Goal: Information Seeking & Learning: Check status

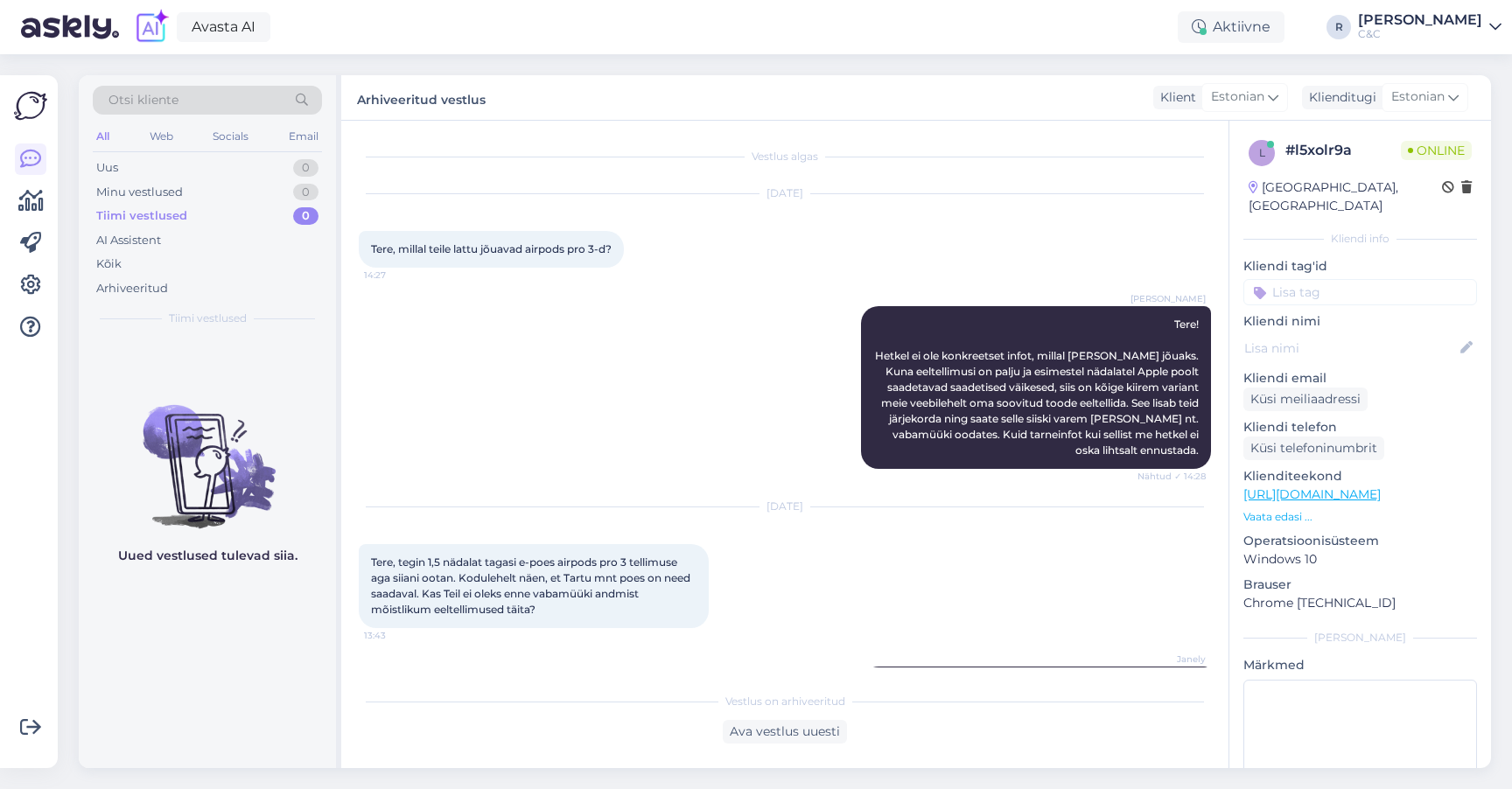
scroll to position [144, 0]
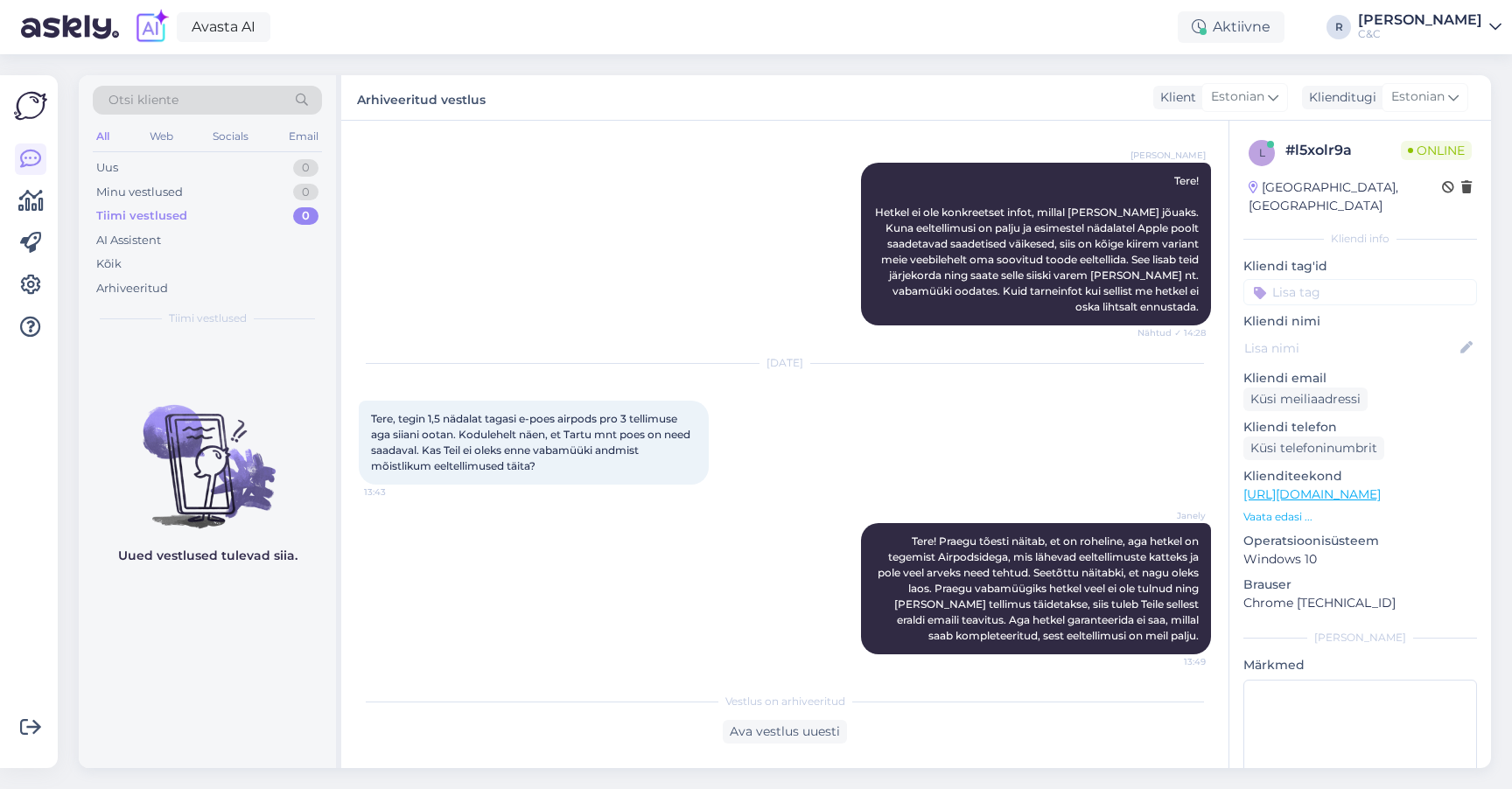
click at [246, 103] on div "Otsi kliente" at bounding box center [207, 101] width 229 height 29
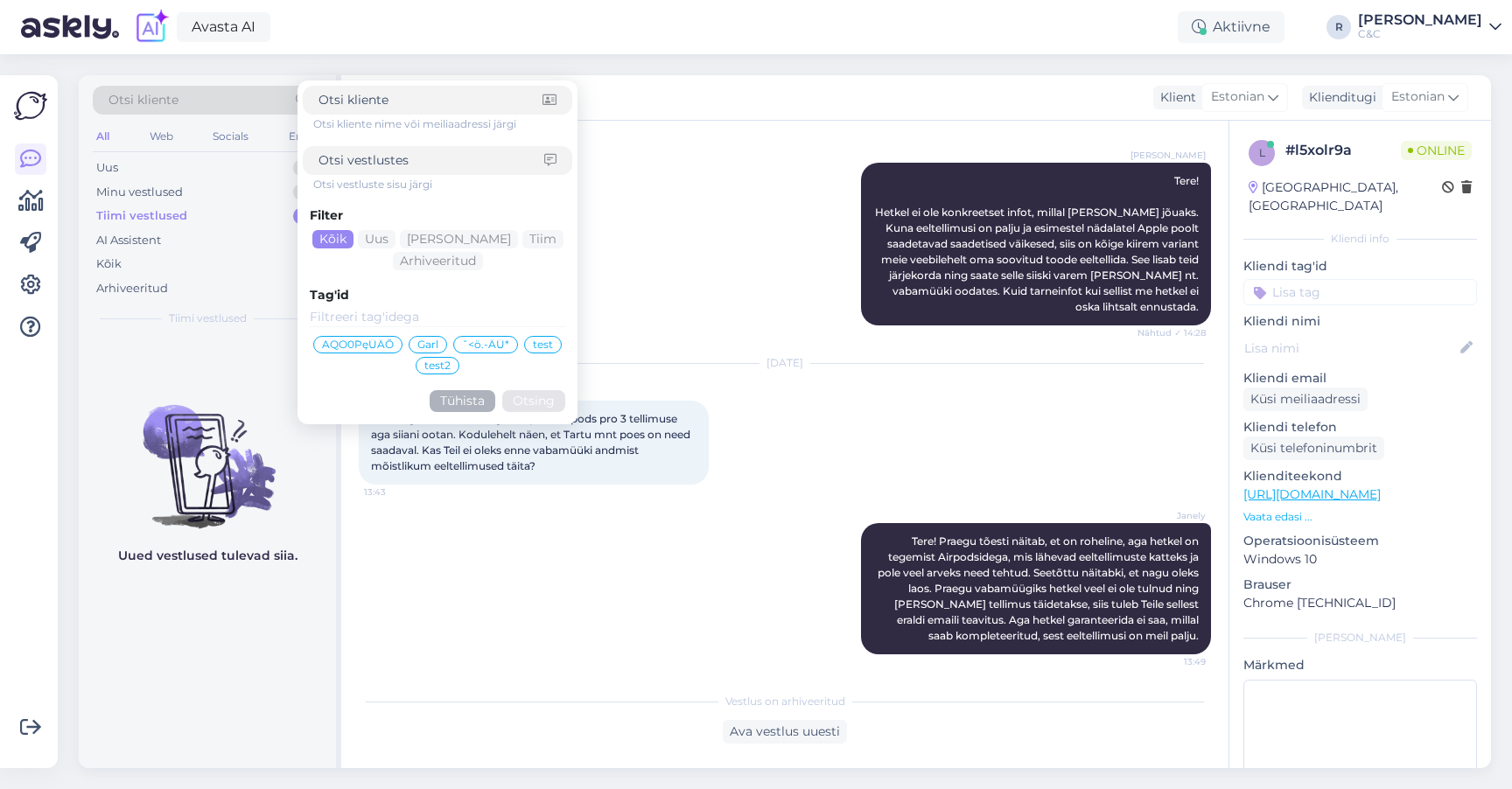
click at [380, 157] on input at bounding box center [431, 160] width 226 height 18
type input "a"
type input "vasak klapp"
click at [534, 401] on button "Otsing" at bounding box center [534, 401] width 63 height 22
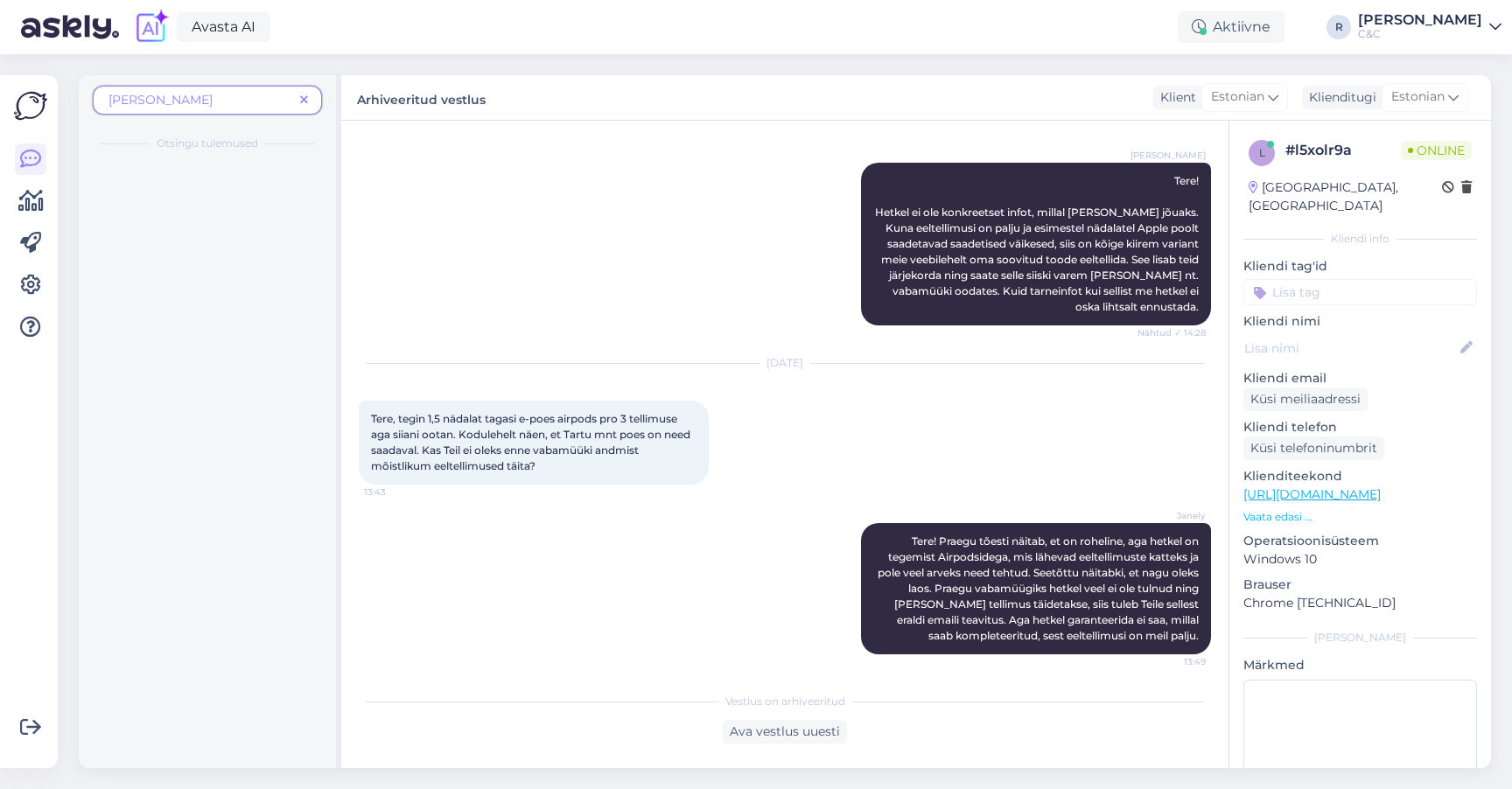
click at [236, 103] on span "vasak klapp" at bounding box center [201, 100] width 185 height 18
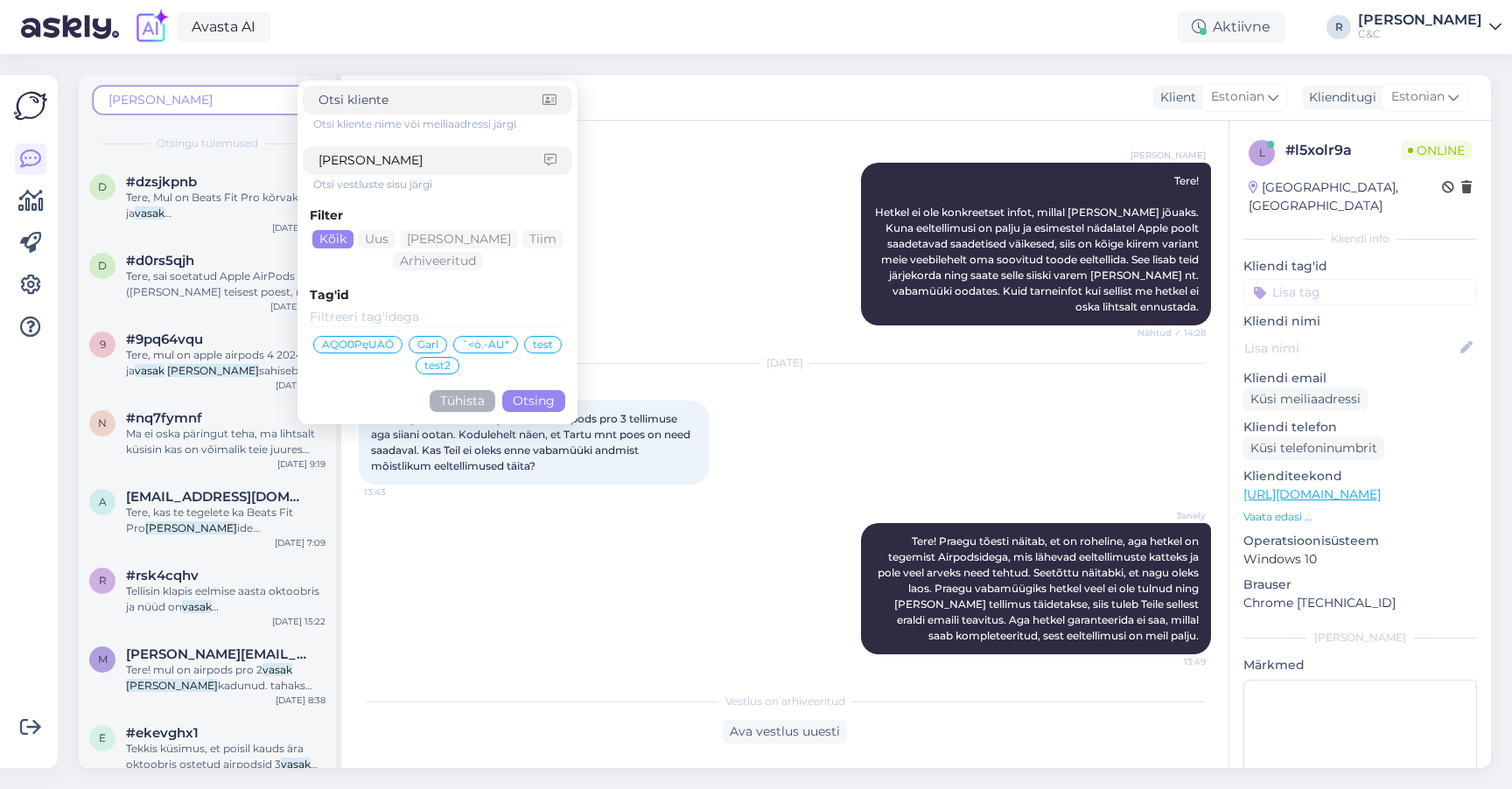
click at [389, 157] on input "vasak klapp" at bounding box center [431, 160] width 226 height 18
type input "smartdealiga"
click at [534, 401] on button "Otsing" at bounding box center [534, 401] width 63 height 22
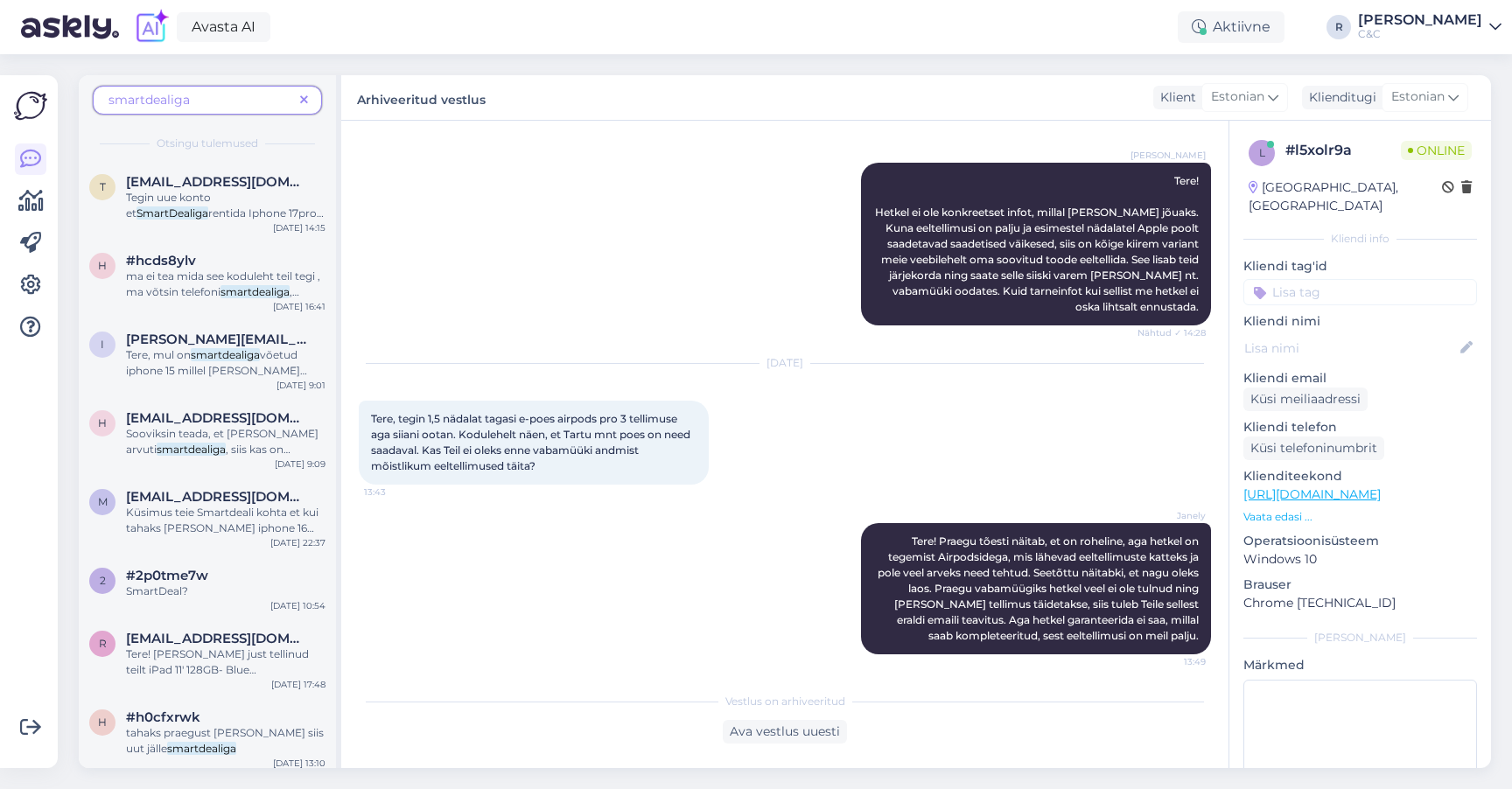
click at [213, 101] on span "smartdealiga" at bounding box center [201, 100] width 185 height 18
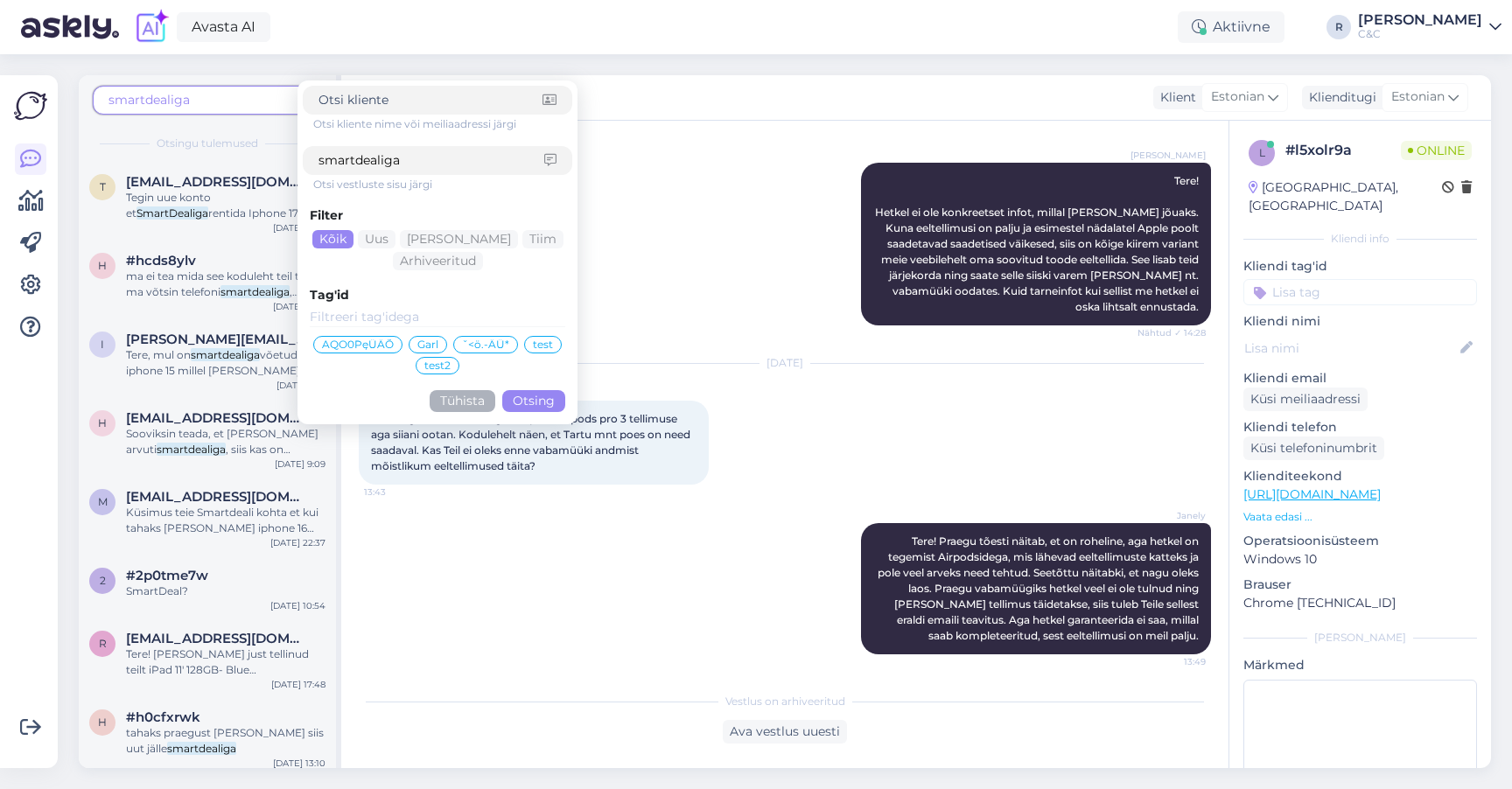
click at [406, 152] on input "smartdealiga" at bounding box center [431, 160] width 226 height 18
type input "ülemiste"
click at [534, 401] on button "Otsing" at bounding box center [534, 401] width 63 height 22
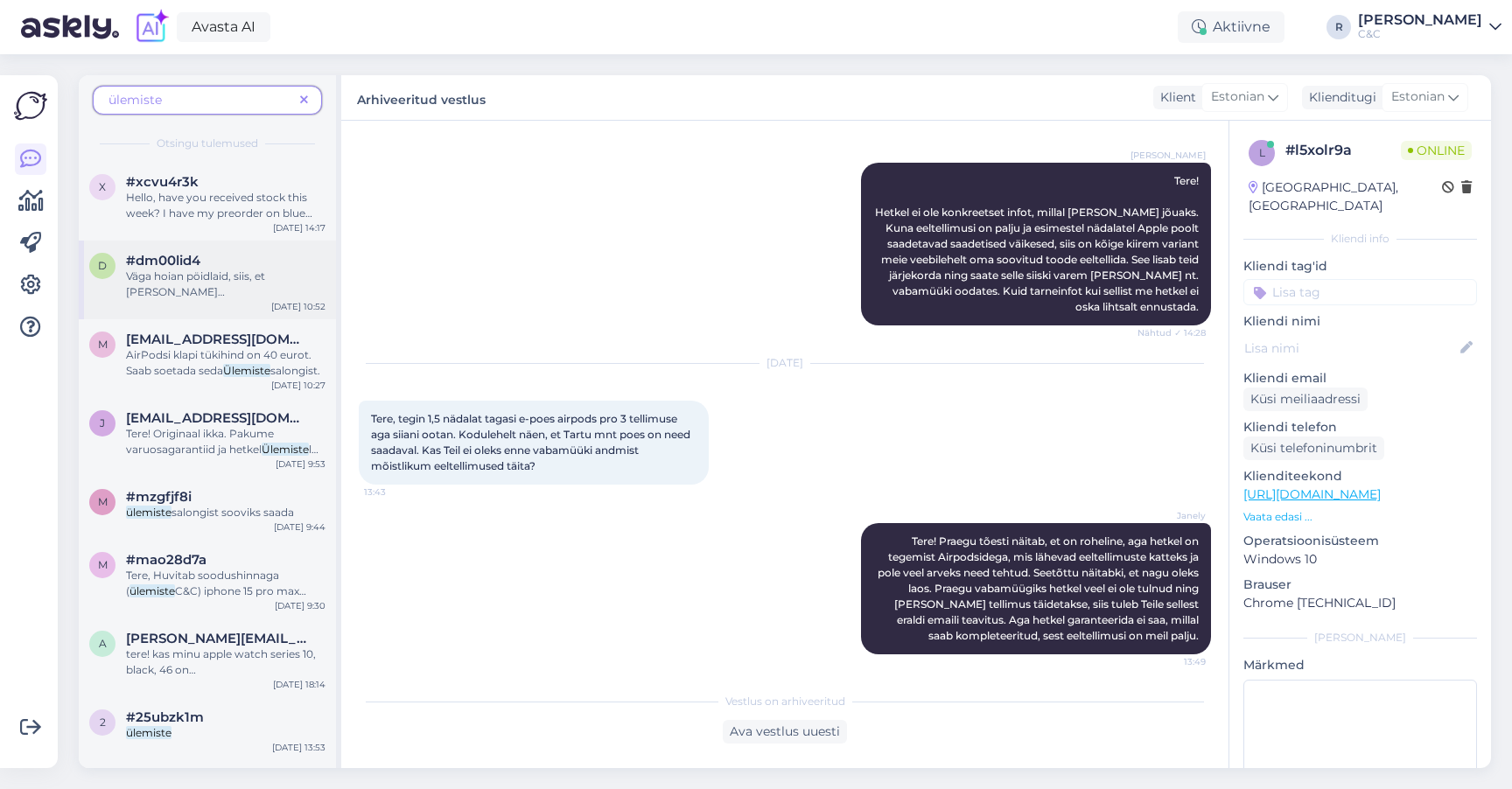
click at [226, 280] on span "Väga hoian pöidlaid, siis, et täna jõuab." at bounding box center [196, 291] width 139 height 45
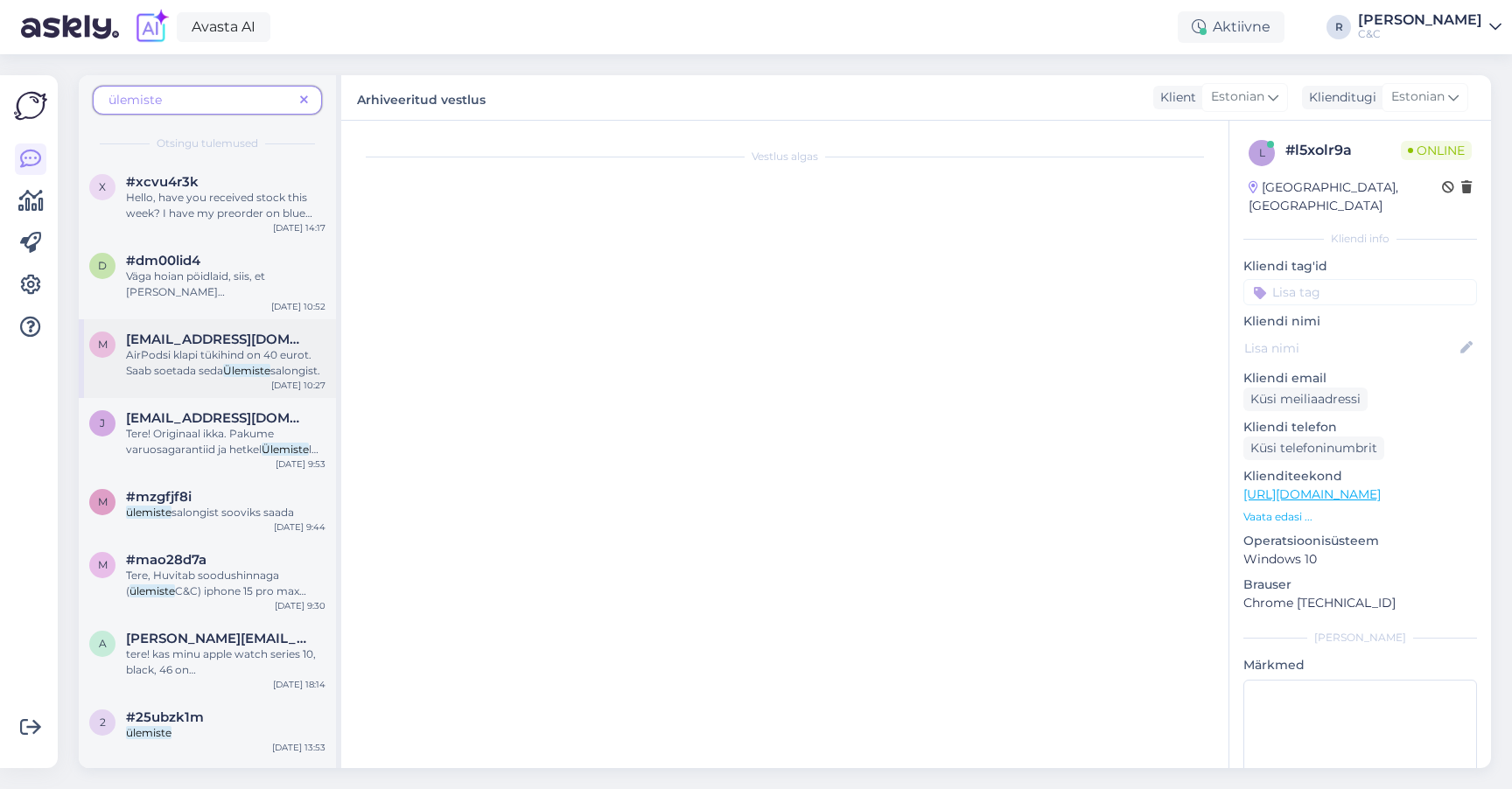
click at [222, 364] on span "AirPodsi klapi tükihind on 40 eurot. Saab soetada seda" at bounding box center [219, 362] width 186 height 29
click at [225, 367] on span "AirPodsi klapi tükihind on 40 eurot. Saab soetada seda" at bounding box center [219, 362] width 186 height 29
click at [222, 358] on span "AirPodsi klapi tükihind on 40 eurot. Saab soetada seda" at bounding box center [219, 362] width 186 height 29
click at [259, 100] on span "ülemiste" at bounding box center [201, 100] width 185 height 18
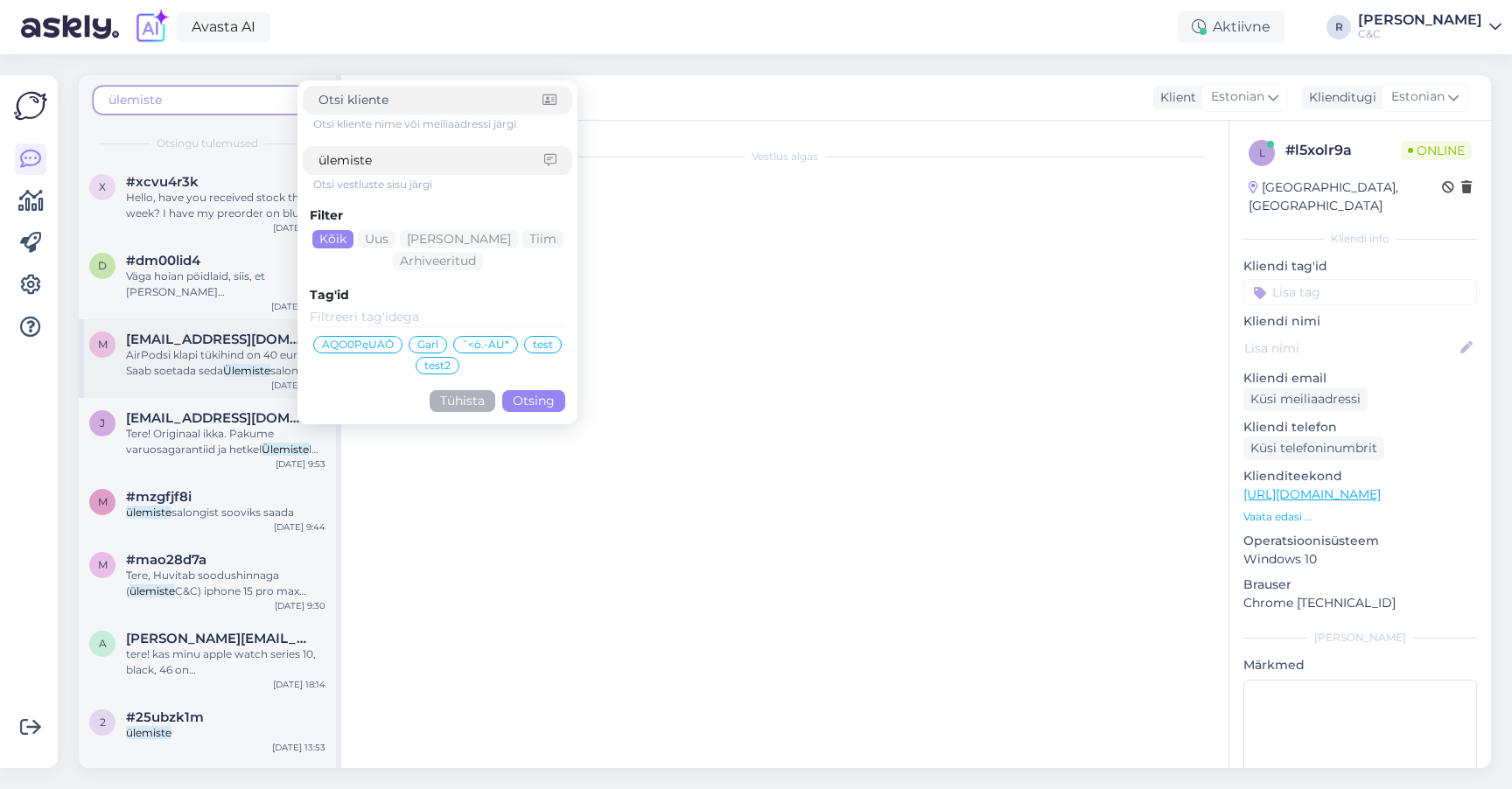
click at [187, 367] on span "AirPodsi klapi tükihind on 40 eurot. Saab soetada seda" at bounding box center [219, 362] width 186 height 29
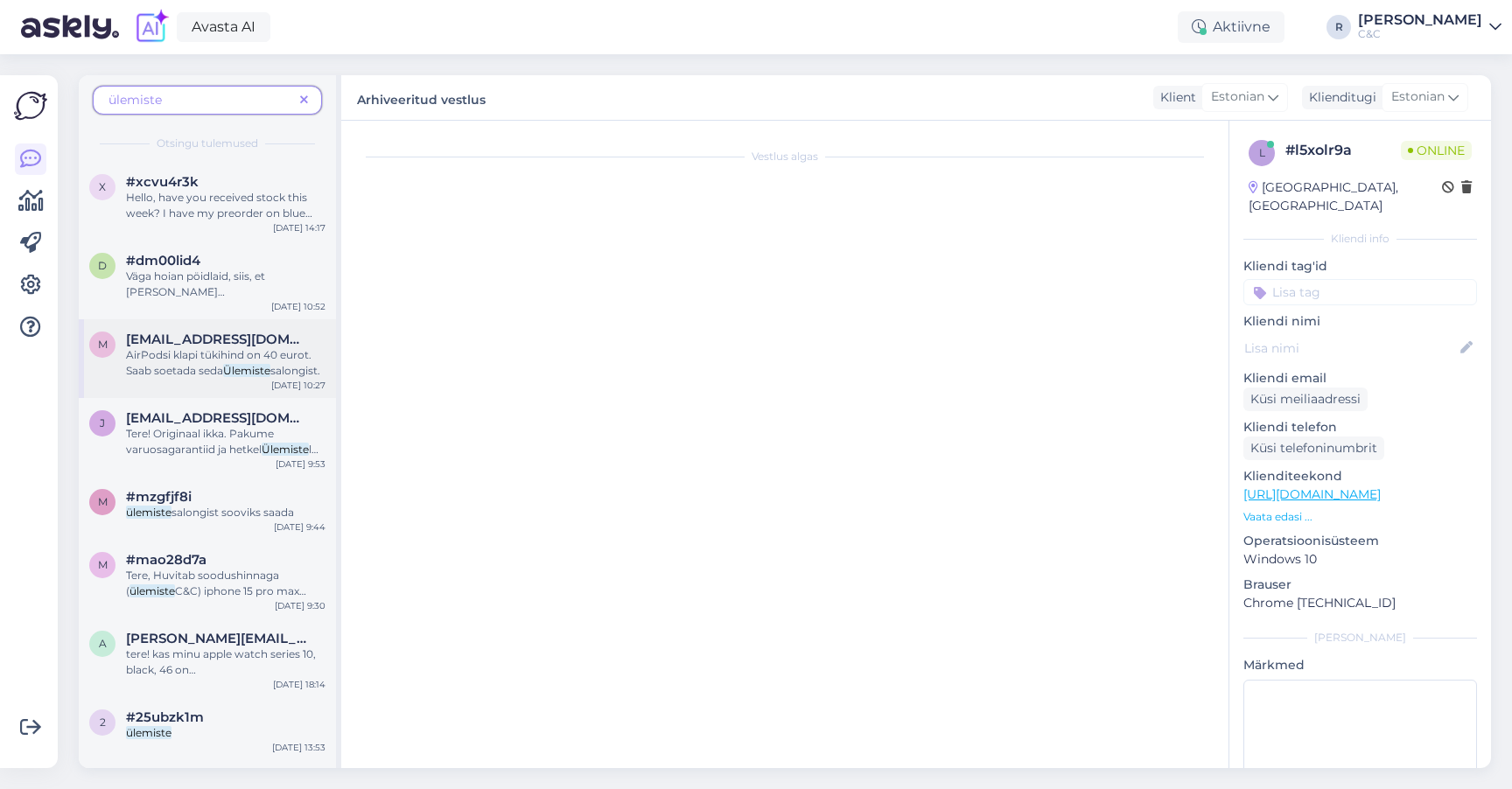
click at [187, 365] on span "AirPodsi klapi tükihind on 40 eurot. Saab soetada seda" at bounding box center [219, 362] width 186 height 29
click at [187, 363] on div "AirPodsi klapi tükihind on 40 eurot. Saab soetada seda Ülemiste salongist." at bounding box center [226, 362] width 200 height 31
click at [226, 343] on span "maarjakristinahiie@online.ee" at bounding box center [217, 339] width 182 height 16
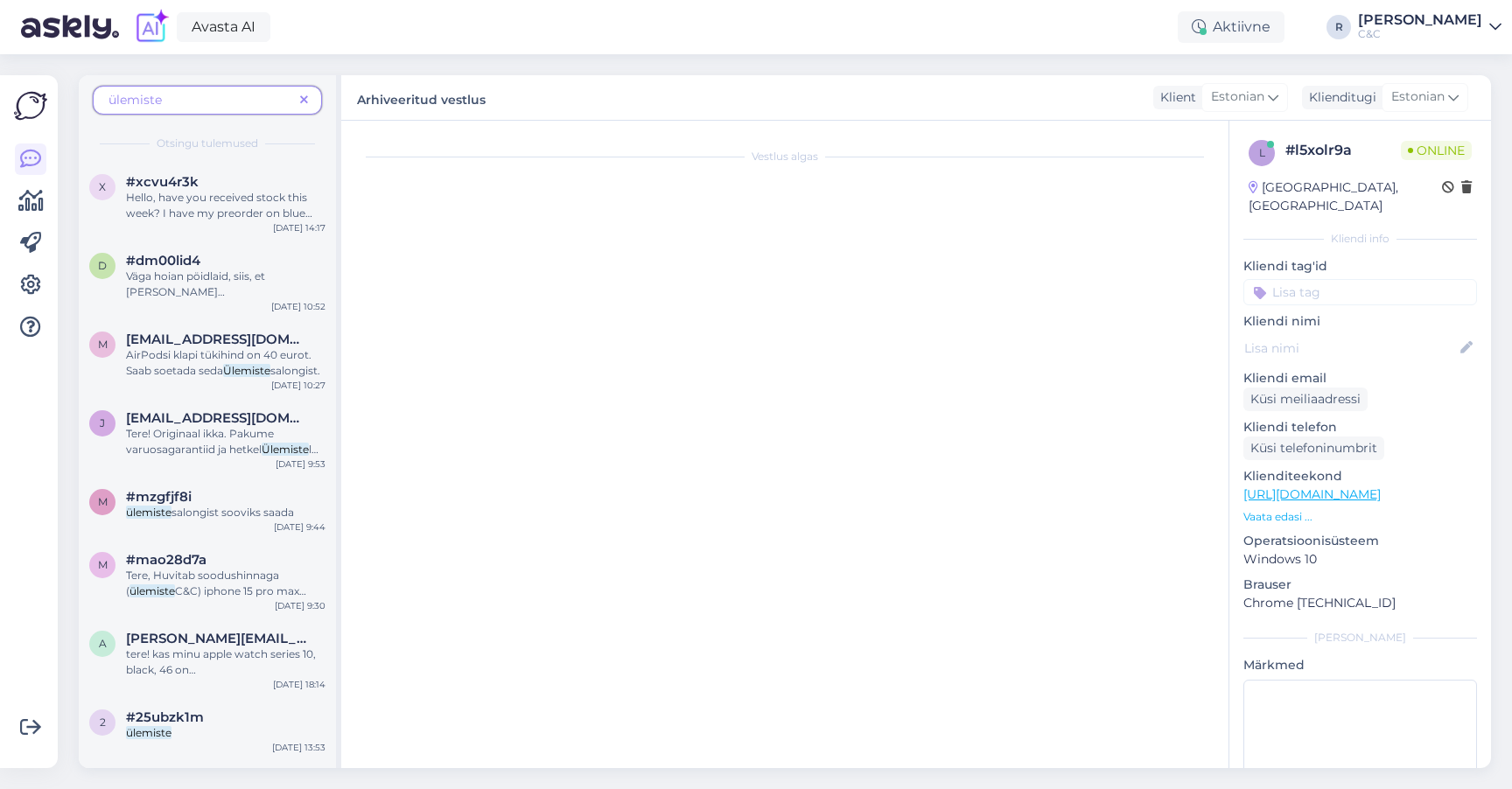
click at [301, 102] on icon at bounding box center [304, 100] width 8 height 12
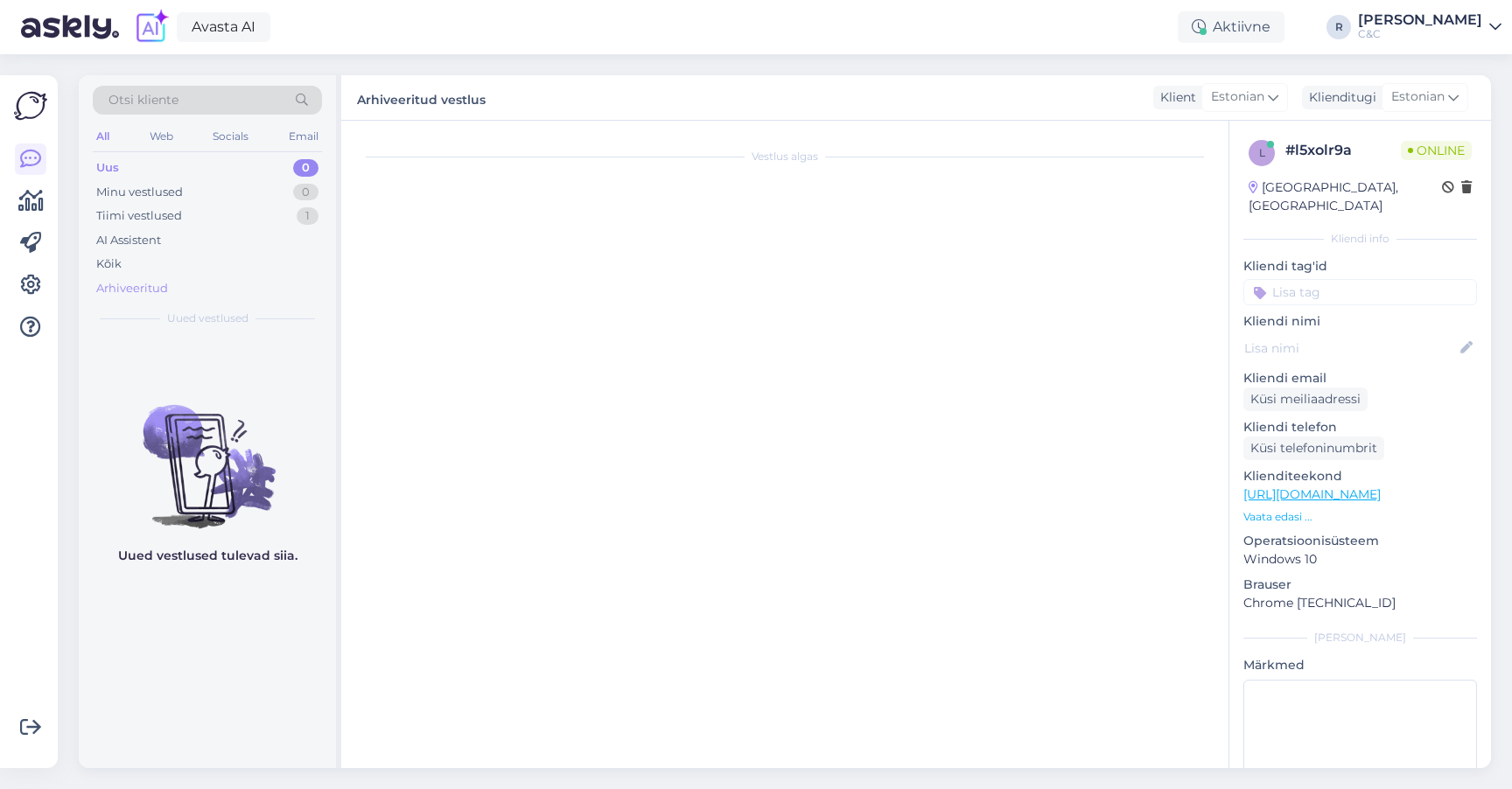
click at [180, 279] on div "Arhiveeritud" at bounding box center [207, 288] width 229 height 25
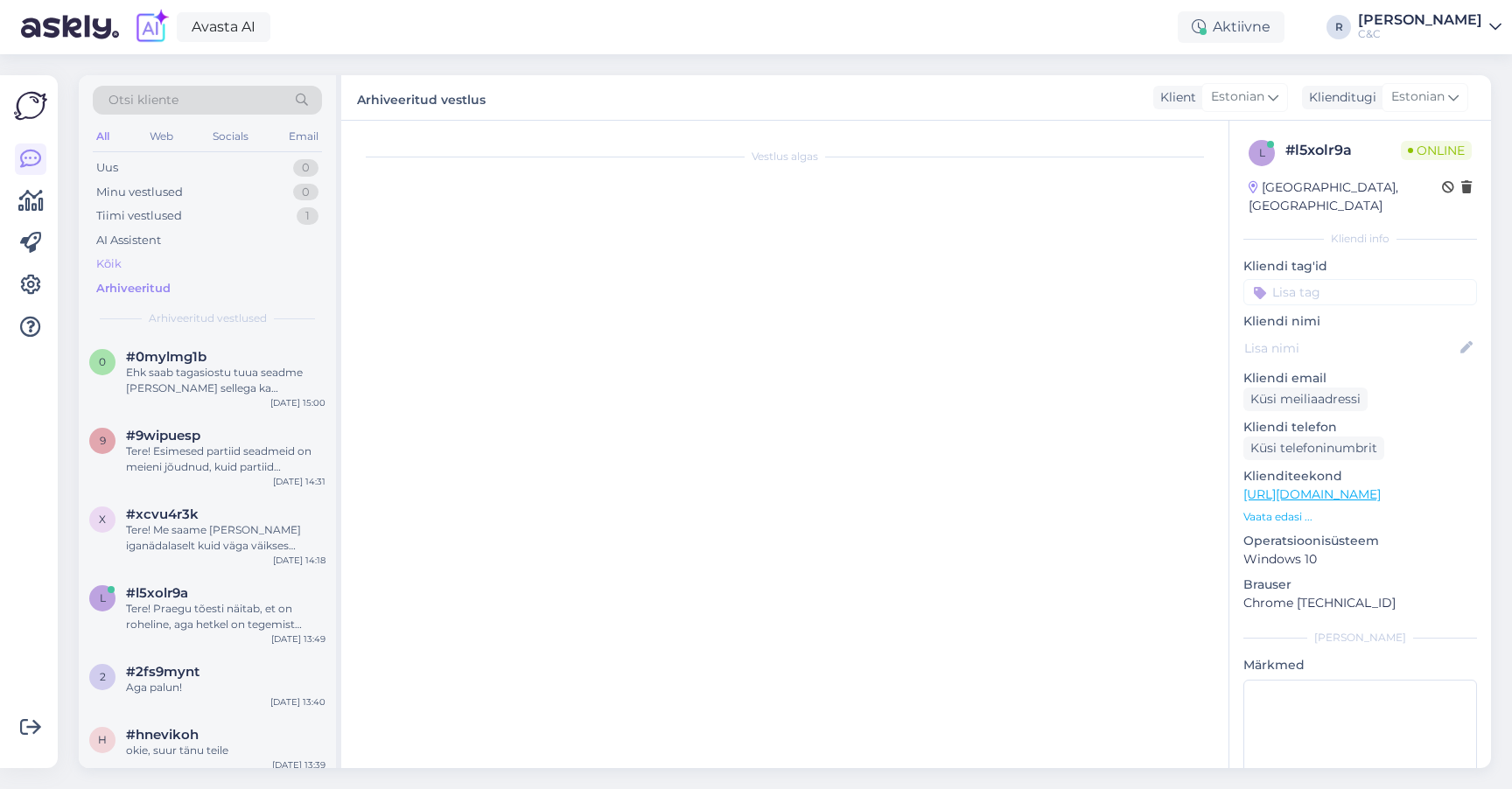
click at [180, 268] on div "Kõik" at bounding box center [207, 264] width 229 height 25
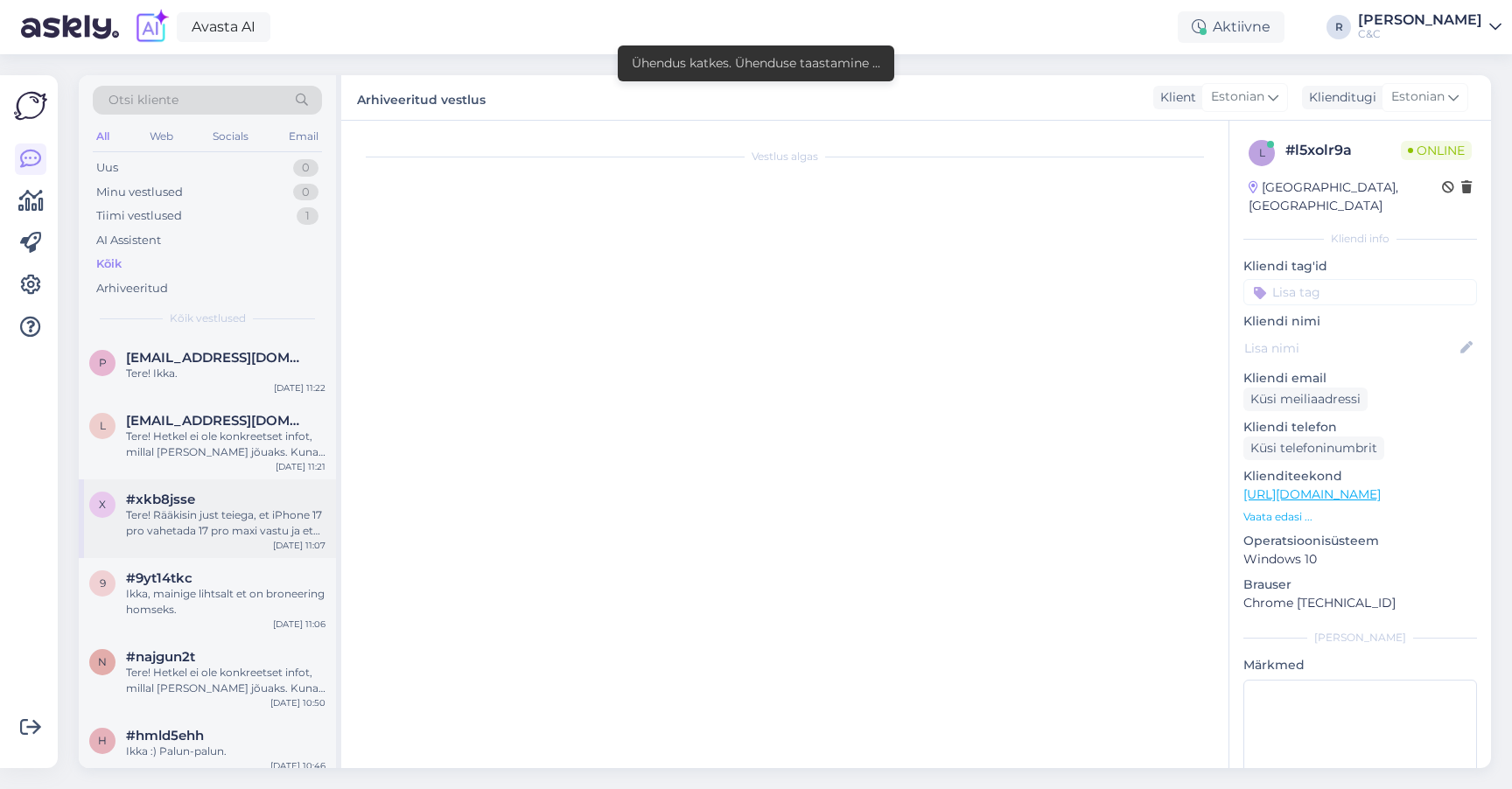
click at [201, 538] on div "x #xkb8jsse Tere! Rääkisin just teiega, et iPhone 17 pro vahetada 17 pro maxi v…" at bounding box center [207, 519] width 257 height 79
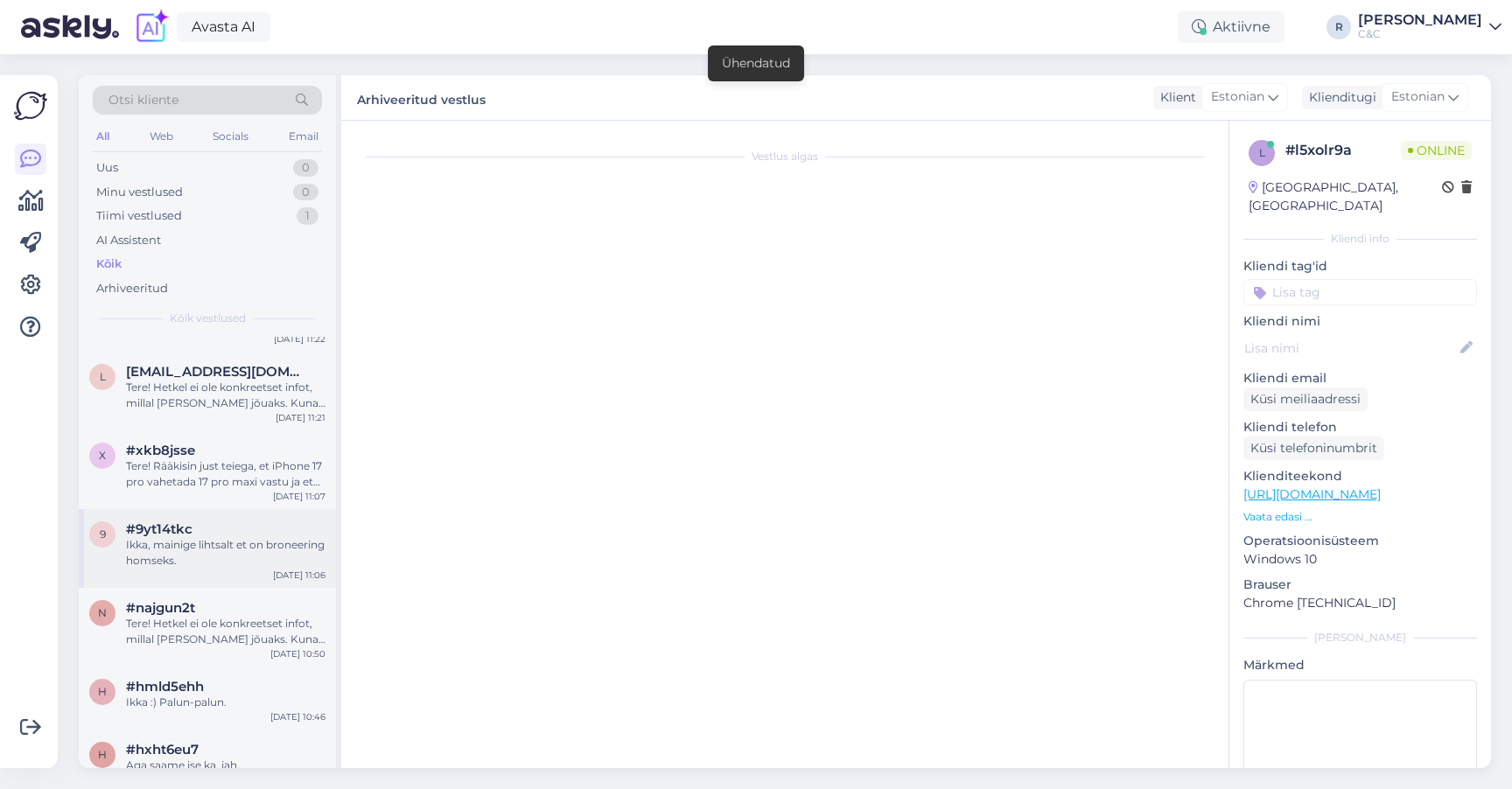
click at [201, 525] on div "#9yt14tkc" at bounding box center [226, 529] width 200 height 16
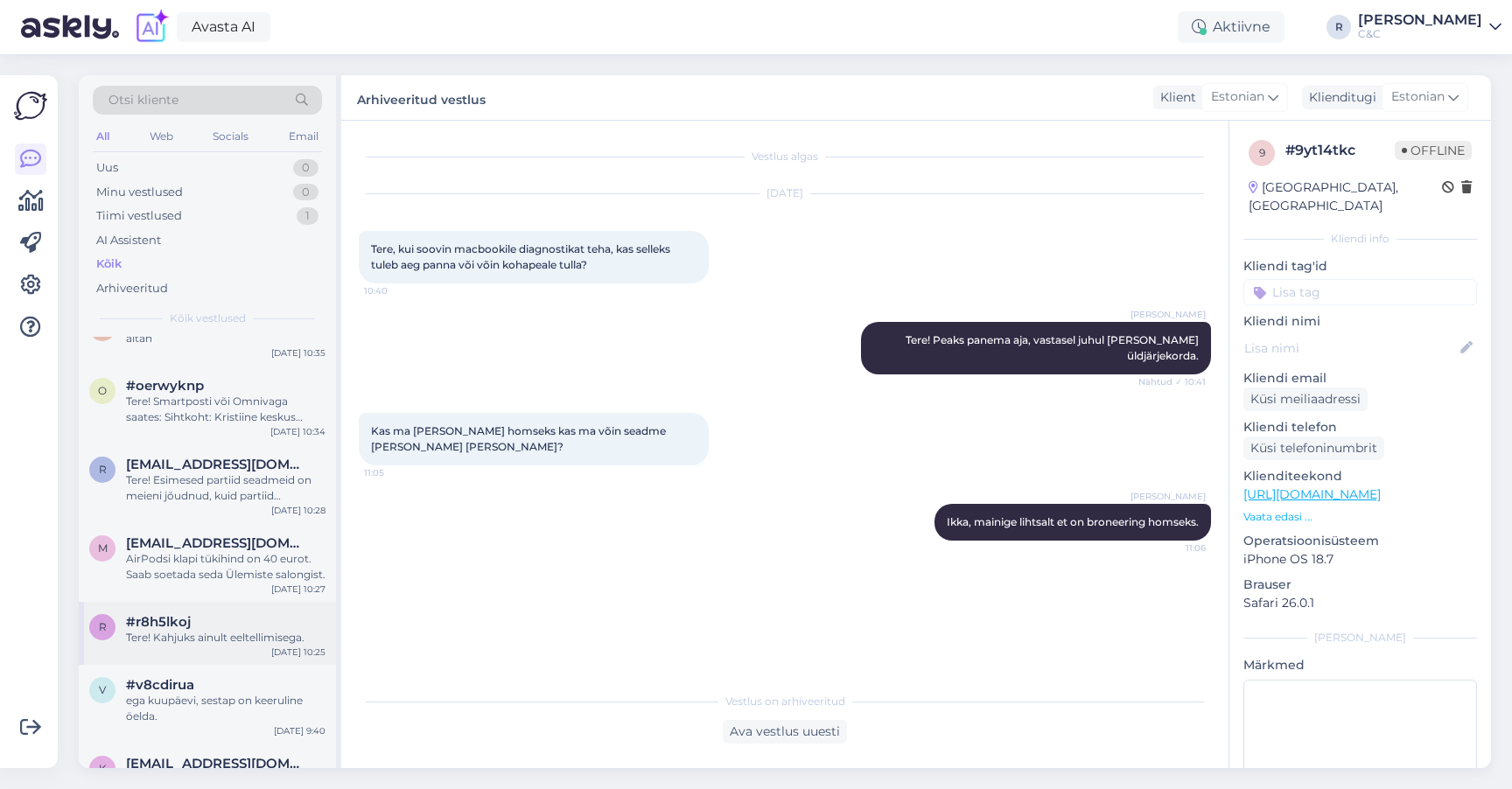
scroll to position [1585, 0]
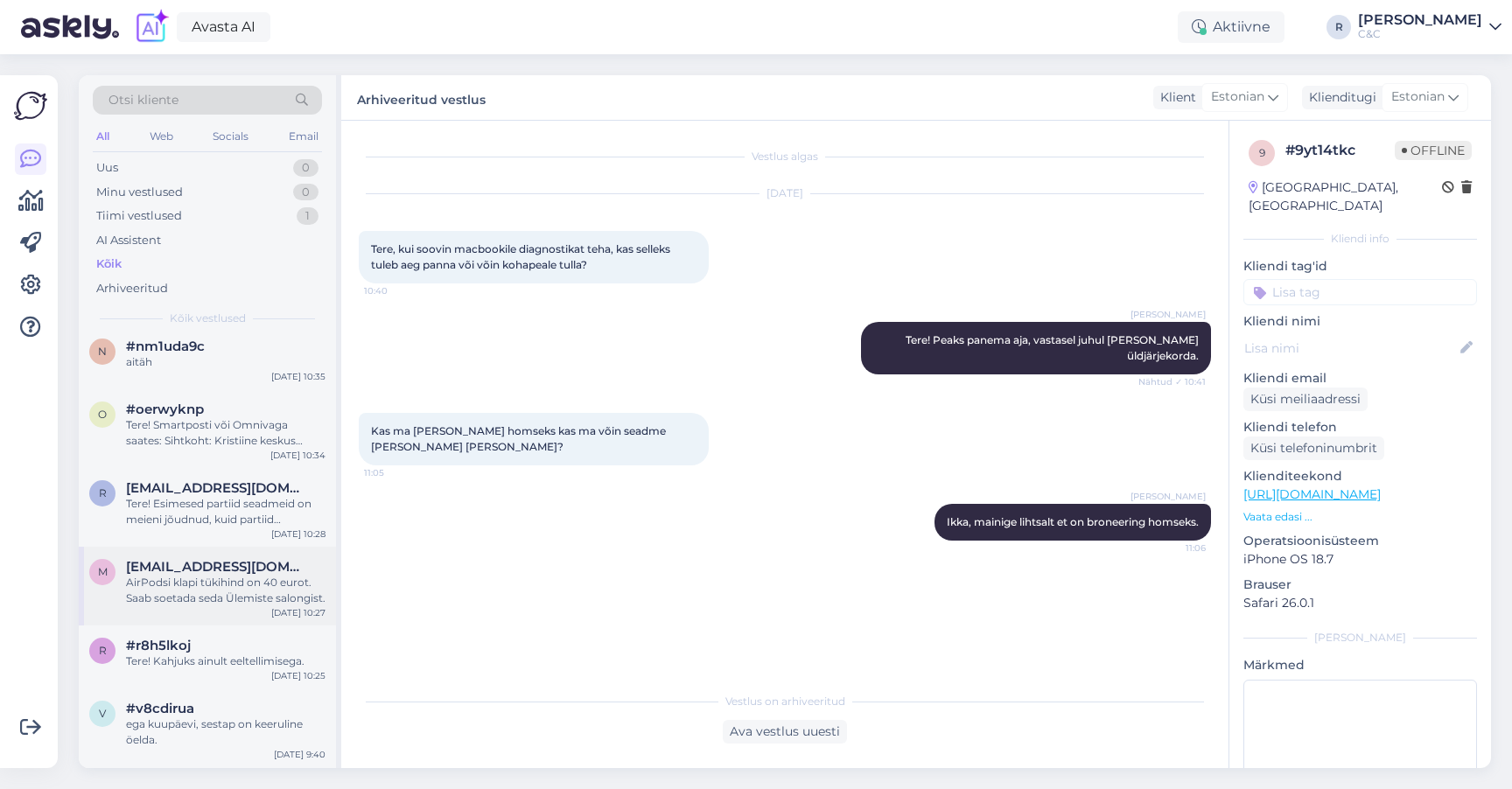
click at [201, 589] on div "AirPodsi klapi tükihind on 40 eurot. Saab soetada seda Ülemiste salongist." at bounding box center [226, 590] width 200 height 31
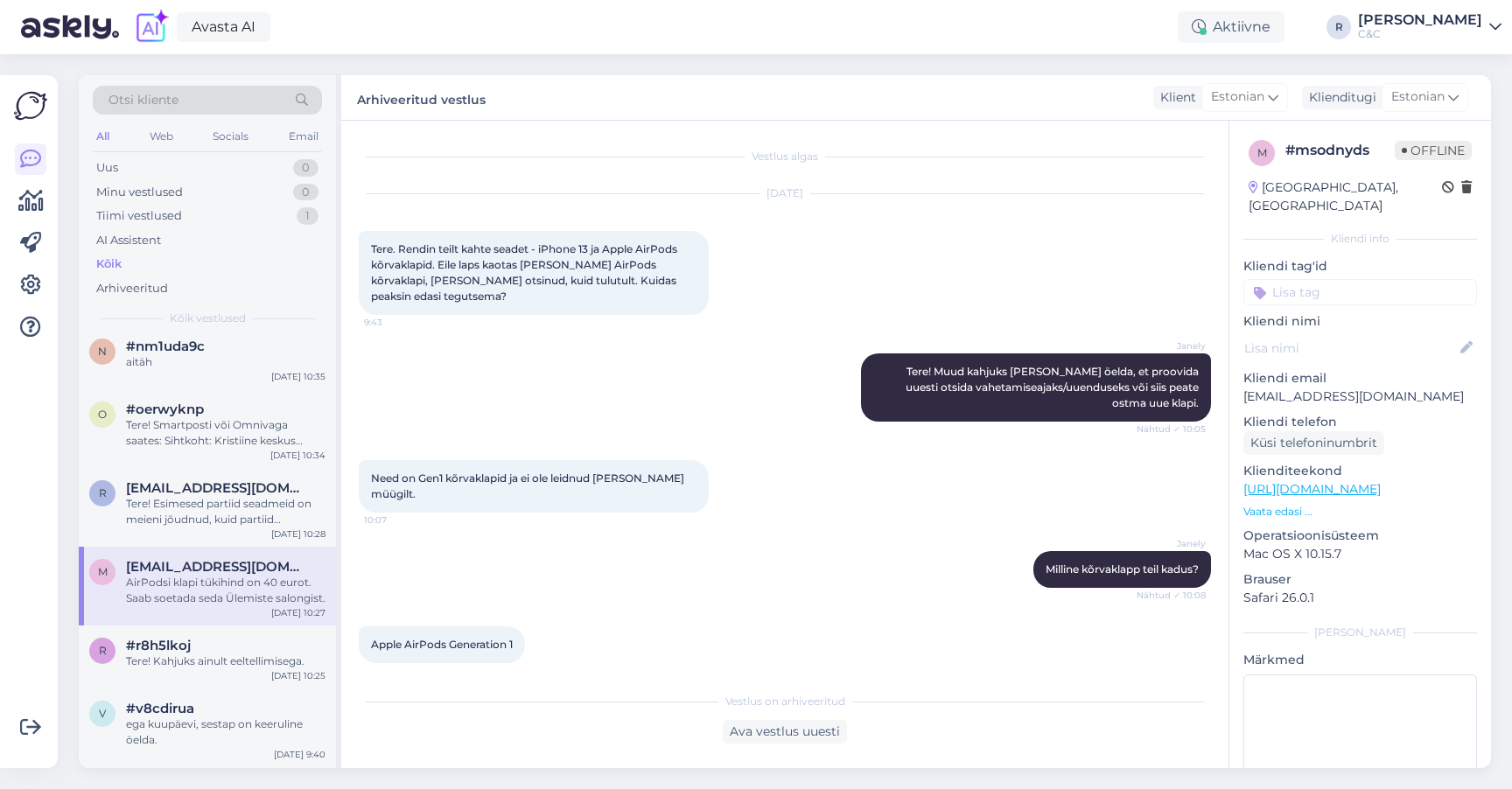
scroll to position [0, 0]
drag, startPoint x: 695, startPoint y: 286, endPoint x: 440, endPoint y: 268, distance: 255.6
click at [440, 268] on div "Tere. Rendin teilt kahte seadet - iPhone 13 ja Apple AirPods kõrvaklapid. Eile …" at bounding box center [534, 273] width 350 height 84
copy span "Eile laps kaotas ära ühe AirPods kõrvaklapi, olen seda otsinud, kuid tulutult. …"
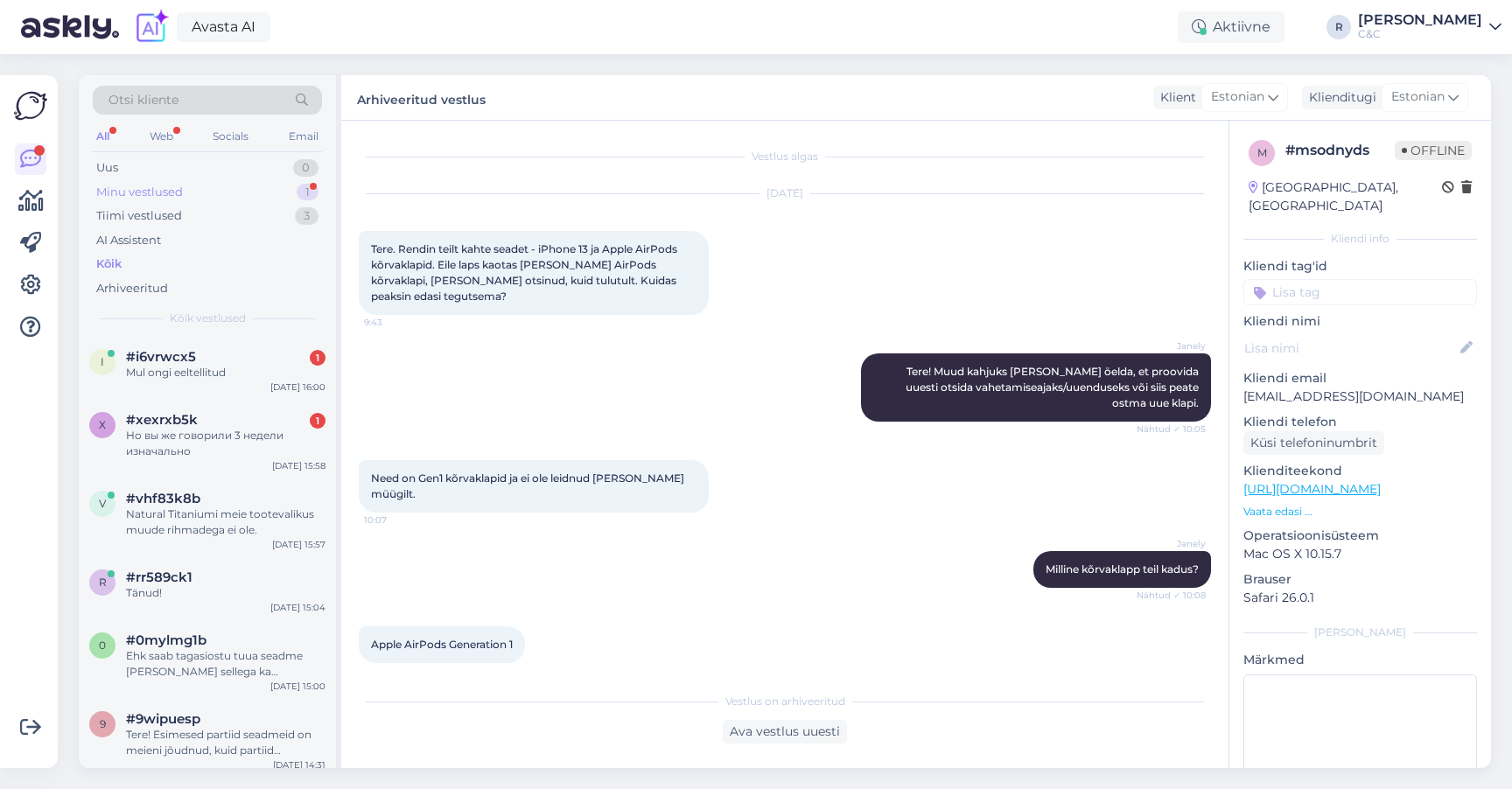
click at [251, 198] on div "Minu vestlused 1" at bounding box center [207, 192] width 229 height 25
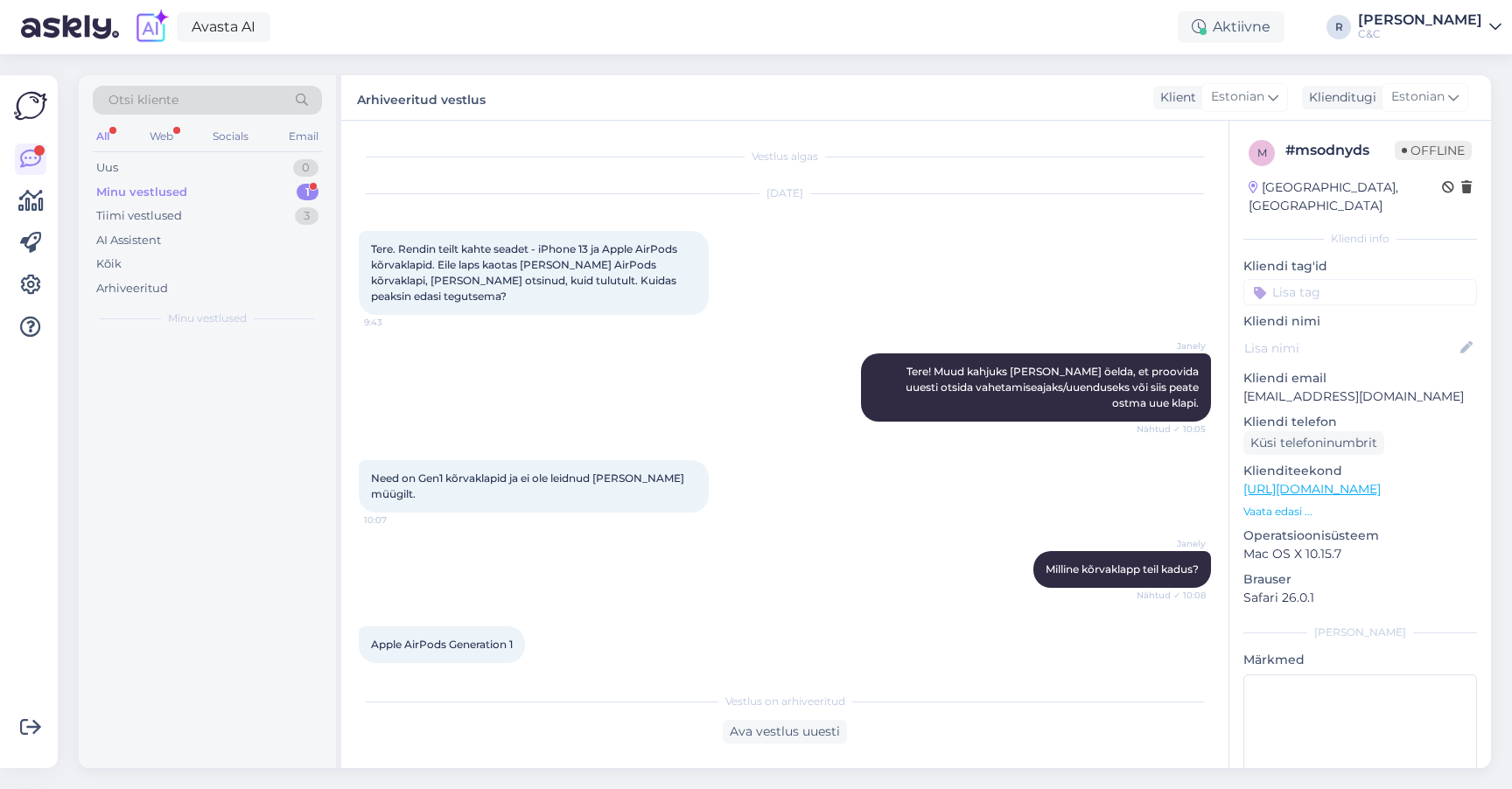
click at [185, 354] on div at bounding box center [207, 552] width 257 height 431
click at [256, 191] on div "Minu vestlused 1" at bounding box center [207, 192] width 229 height 25
click at [252, 166] on div "Uus 0" at bounding box center [207, 168] width 229 height 25
click at [276, 189] on div "Minu vestlused 1" at bounding box center [207, 192] width 229 height 25
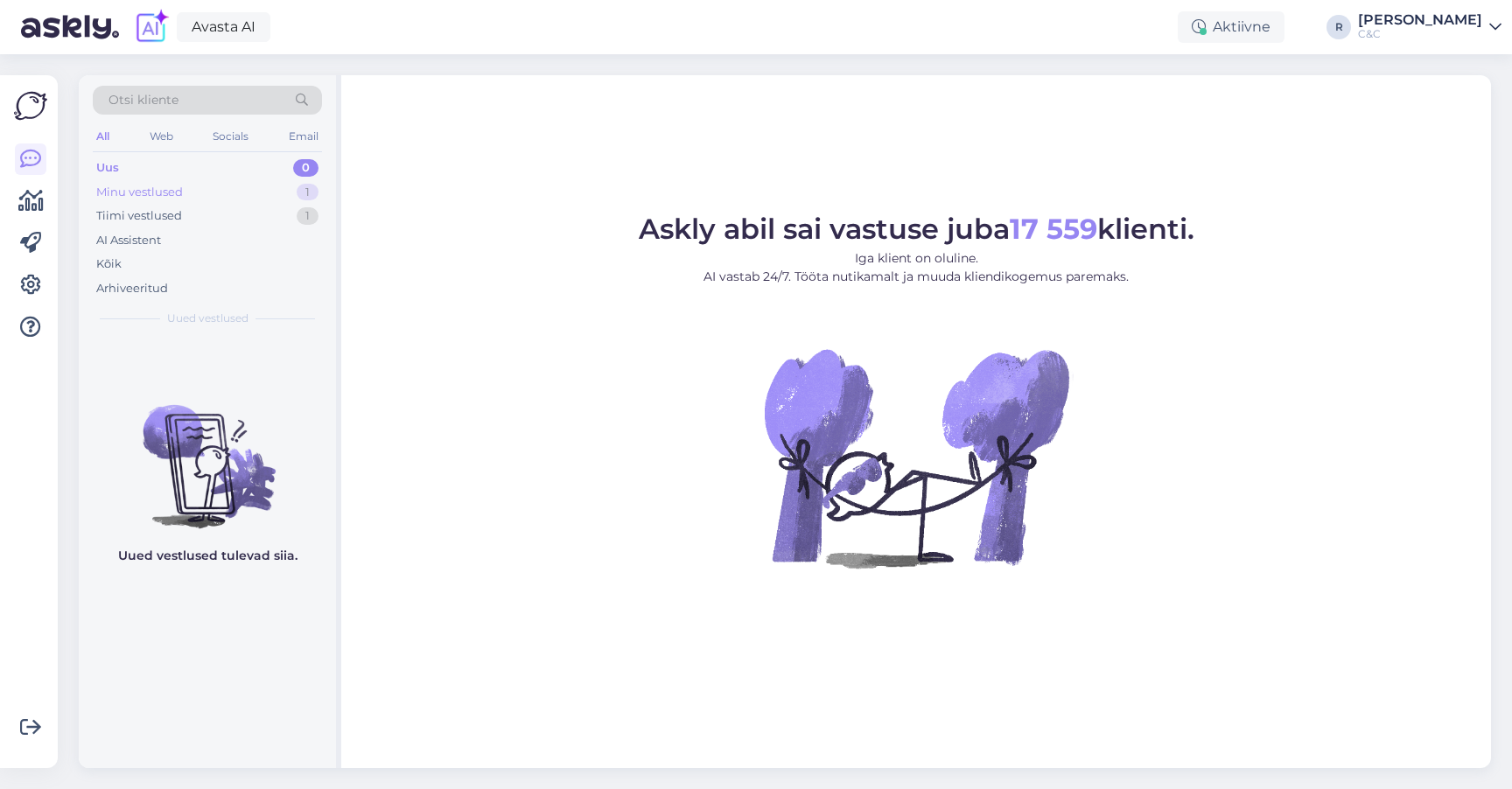
click at [276, 199] on div "Minu vestlused 1" at bounding box center [207, 192] width 229 height 25
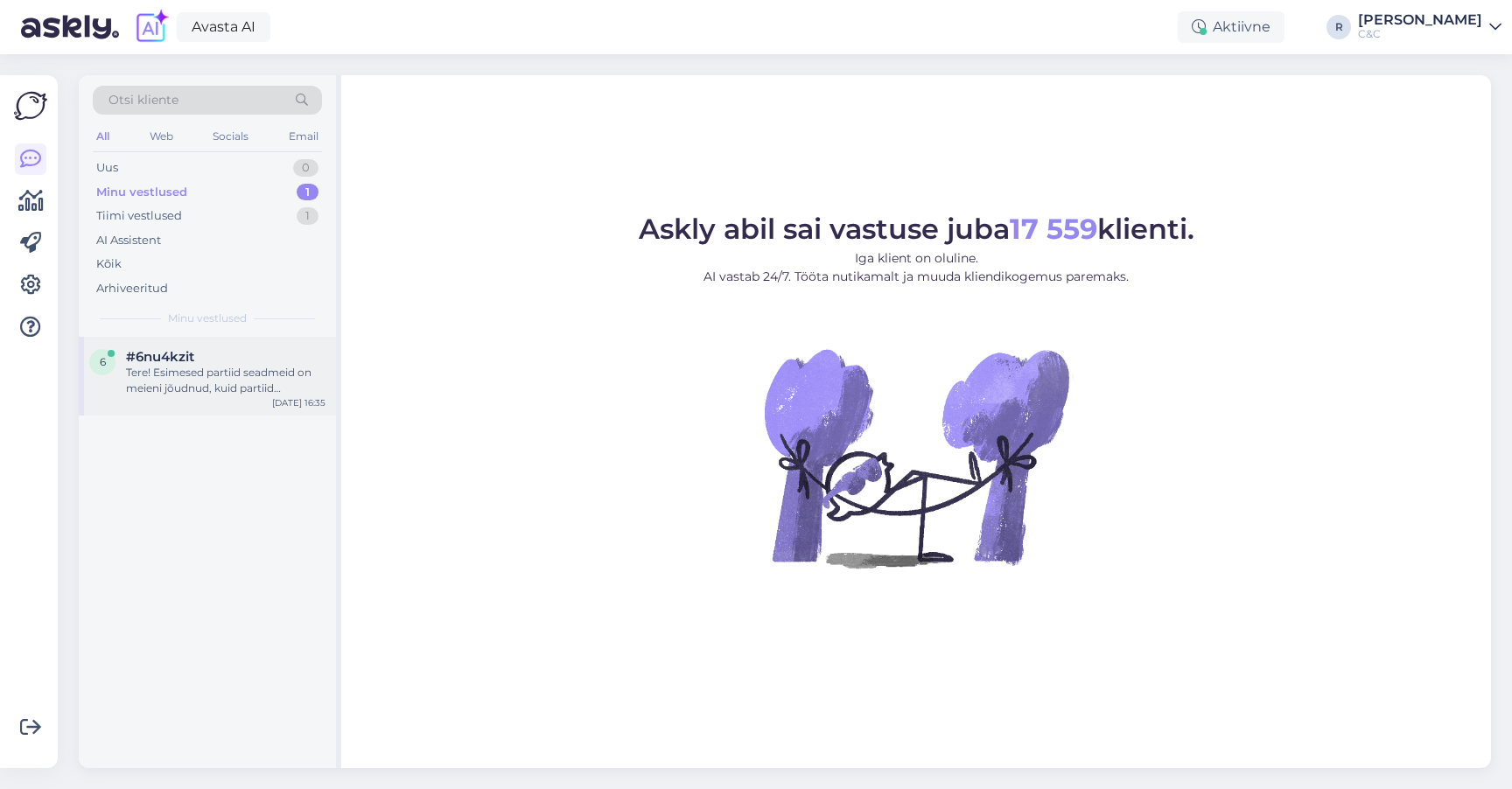
click at [225, 373] on div "Tere! Esimesed partiid seadmeid on meieni jõudnud, kuid partiid sisaldavad endi…" at bounding box center [226, 381] width 200 height 31
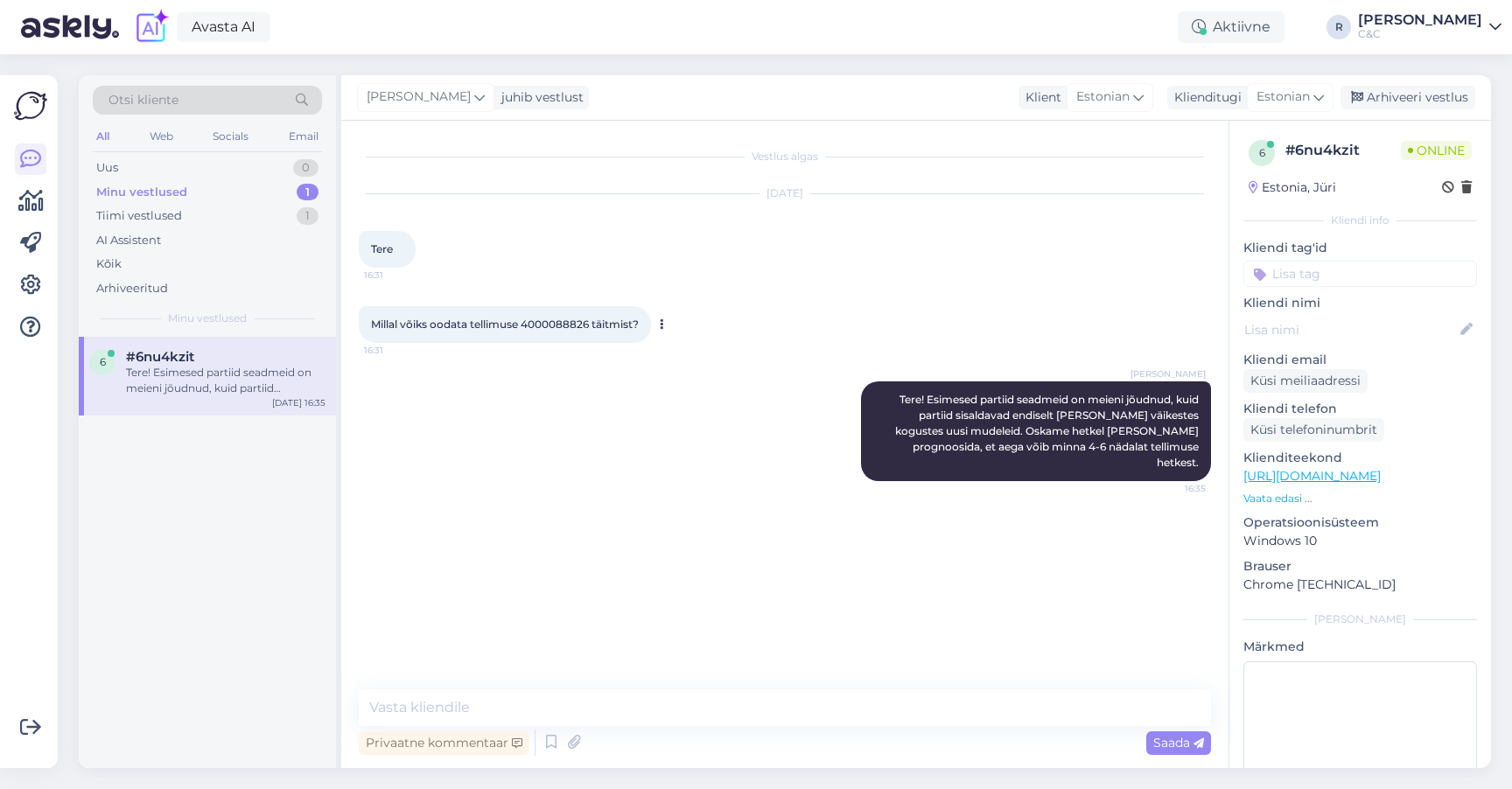
click at [568, 321] on span "Millal võiks oodata tellimuse 4000088826 täitmist?" at bounding box center [505, 324] width 267 height 13
copy span "4000088826"
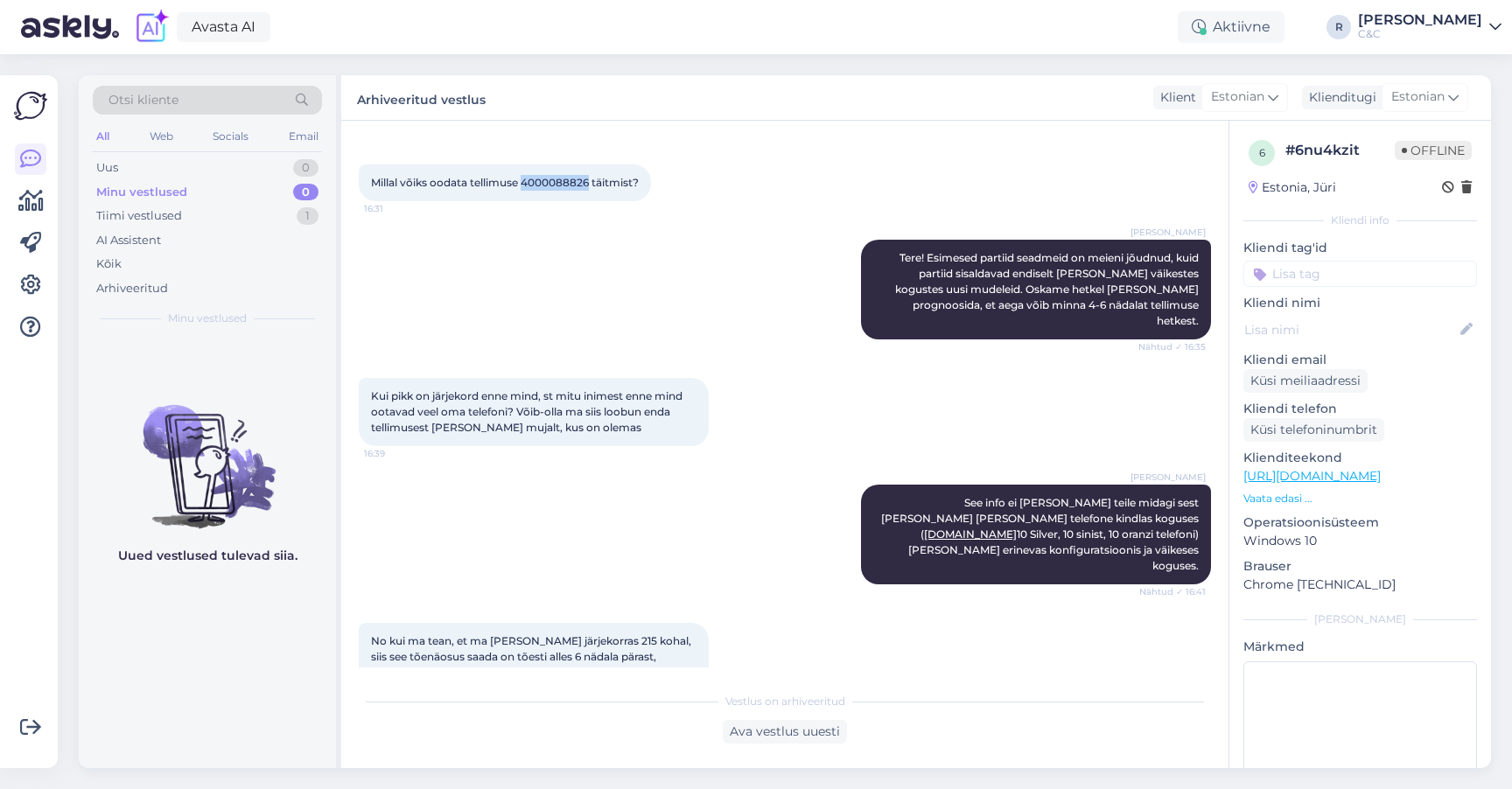
scroll to position [373, 0]
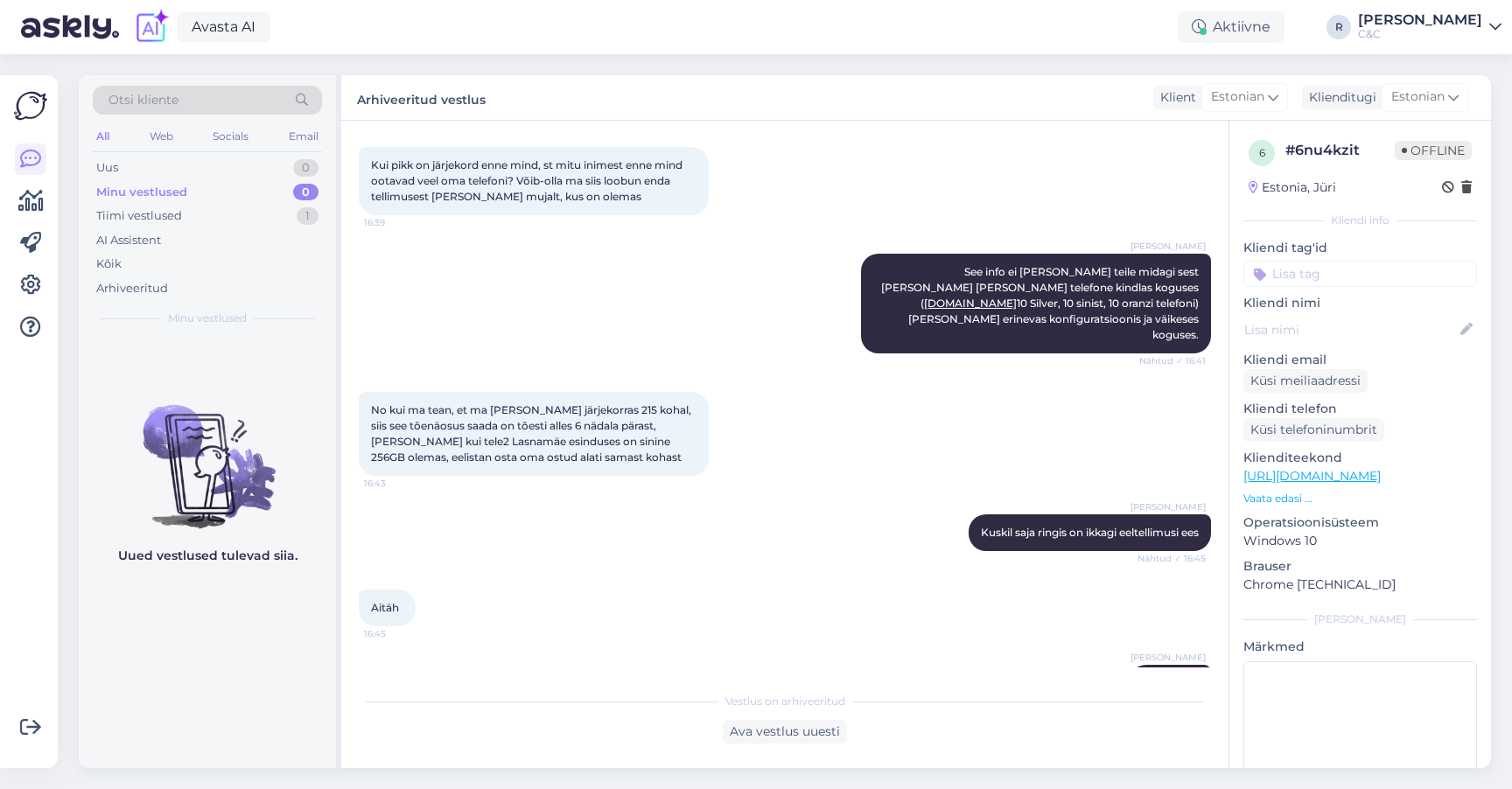
click at [525, 262] on div "[PERSON_NAME] See info ei [PERSON_NAME] teile midagi sest [PERSON_NAME] [PERSON…" at bounding box center [785, 303] width 853 height 138
click at [209, 223] on div "Tiimi vestlused 1" at bounding box center [207, 216] width 229 height 25
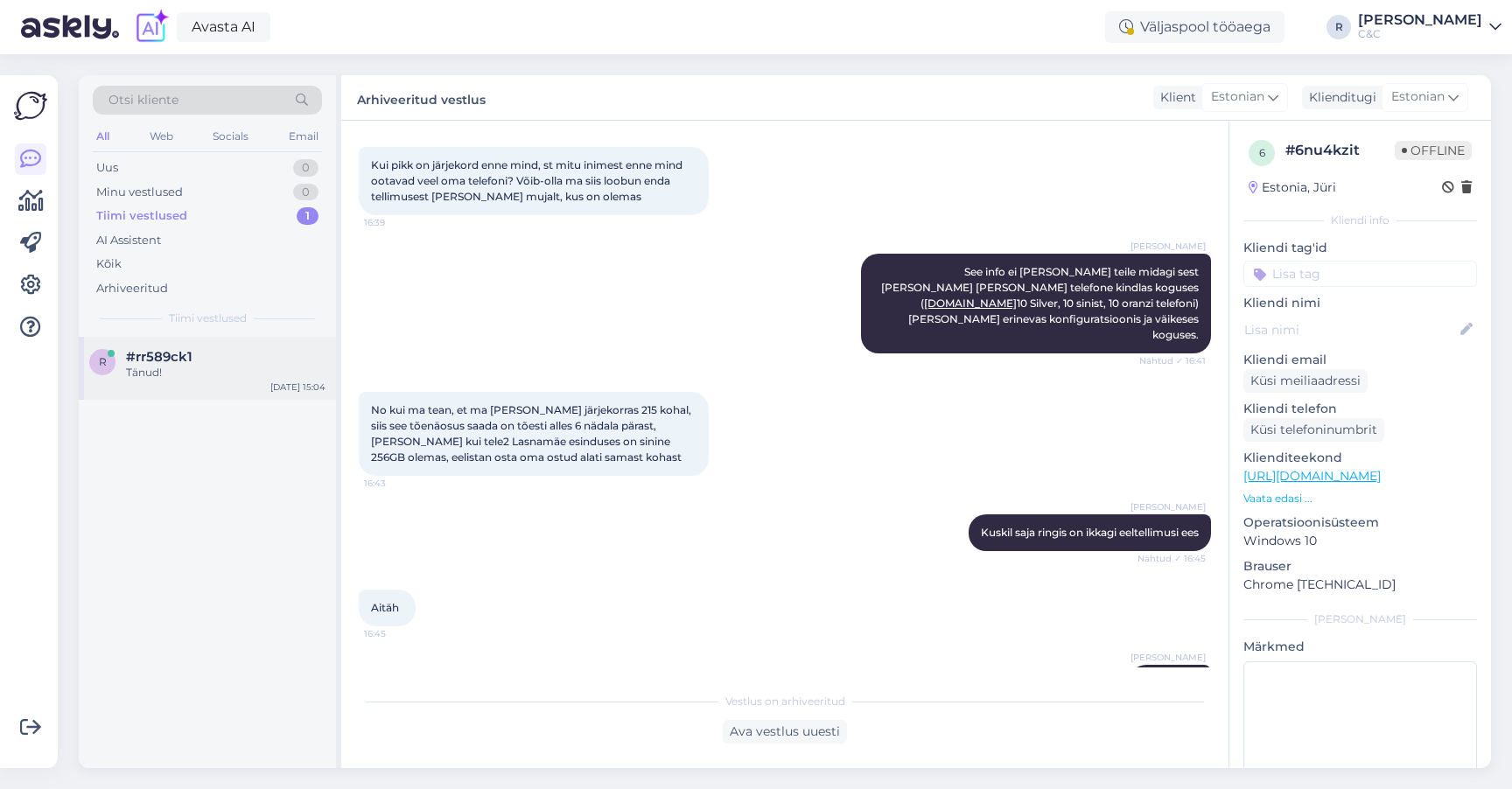
click at [223, 362] on div "#rr589ck1" at bounding box center [226, 356] width 200 height 16
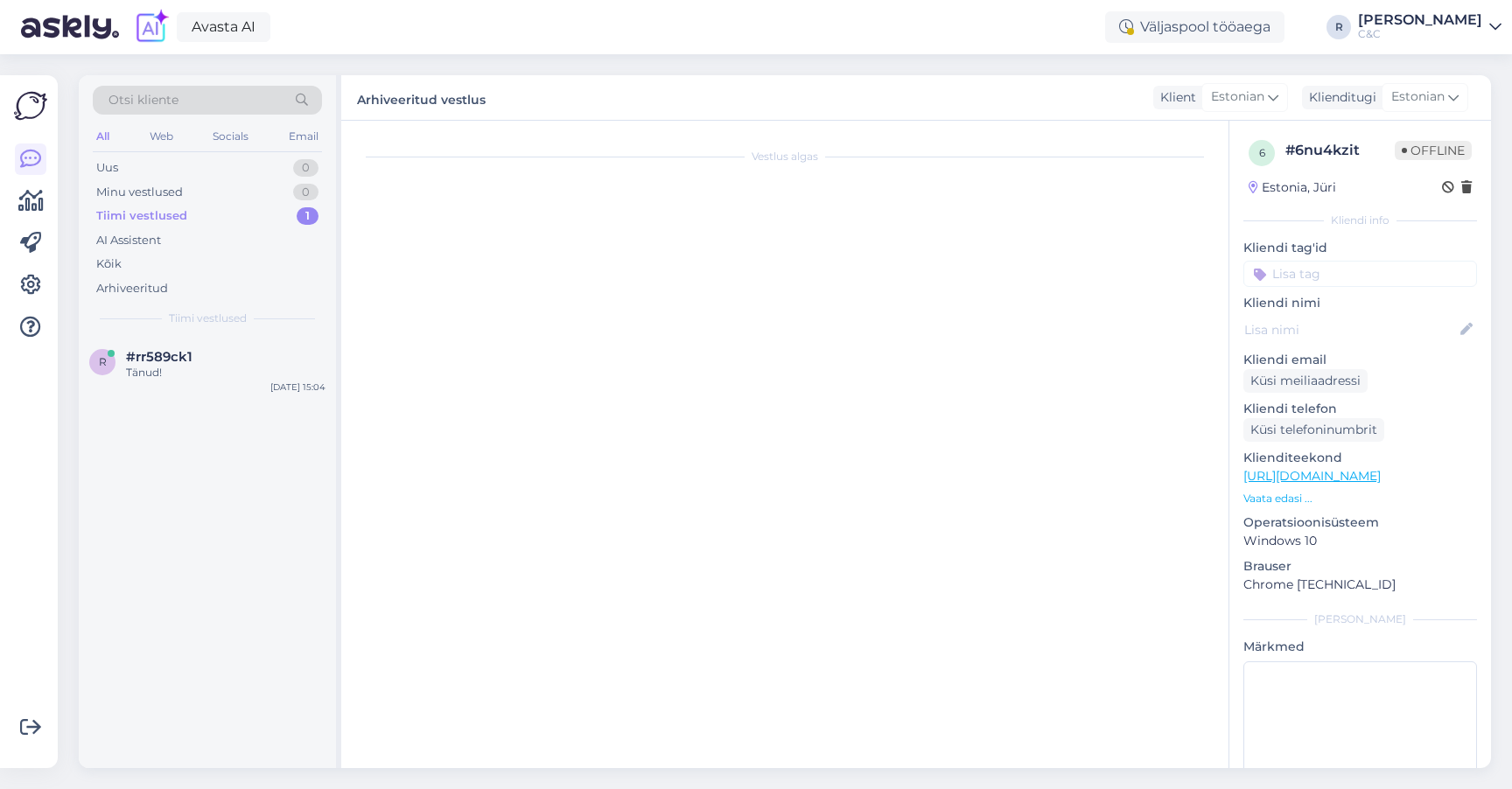
click at [784, 174] on div "Vestlus algas" at bounding box center [793, 449] width 868 height 621
